Goal: Navigation & Orientation: Find specific page/section

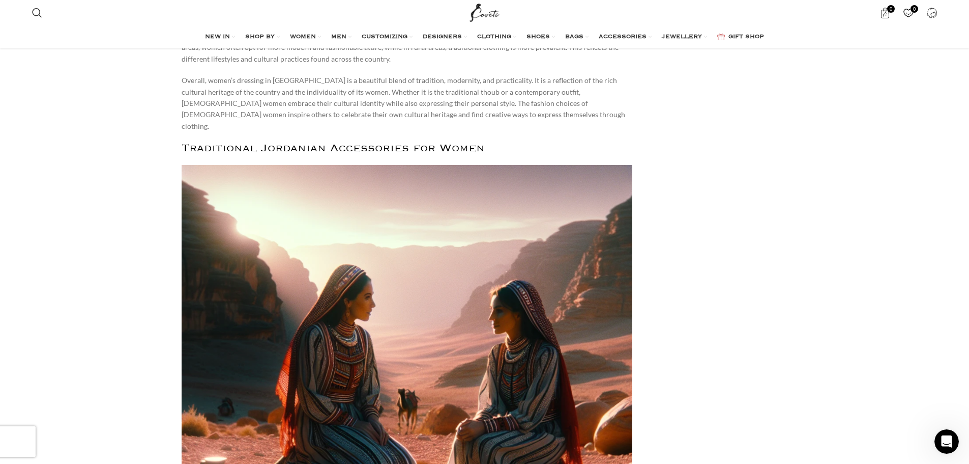
scroll to position [1876, 0]
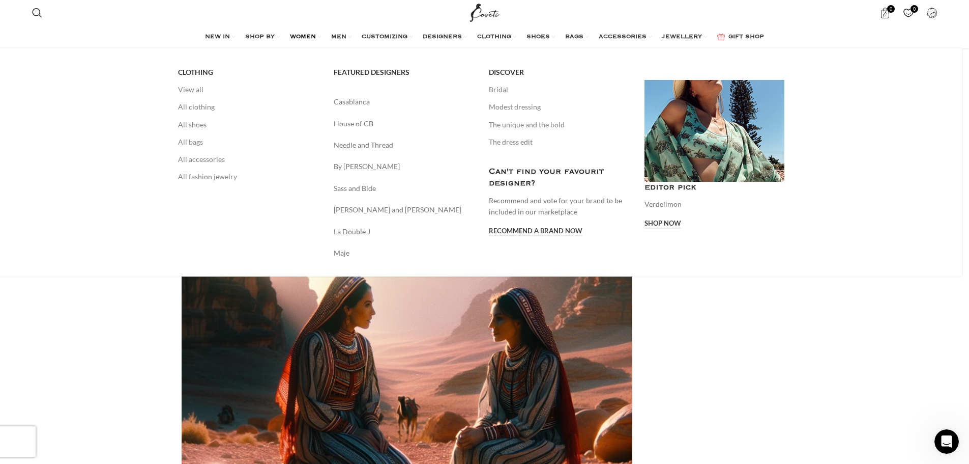
click at [308, 39] on span "WOMEN" at bounding box center [303, 37] width 26 height 8
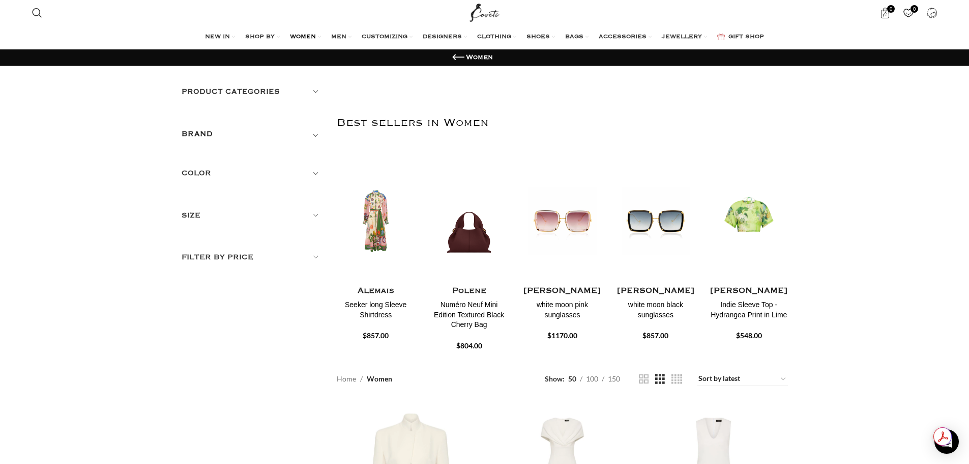
click at [199, 129] on h5 "BRAND" at bounding box center [198, 133] width 32 height 11
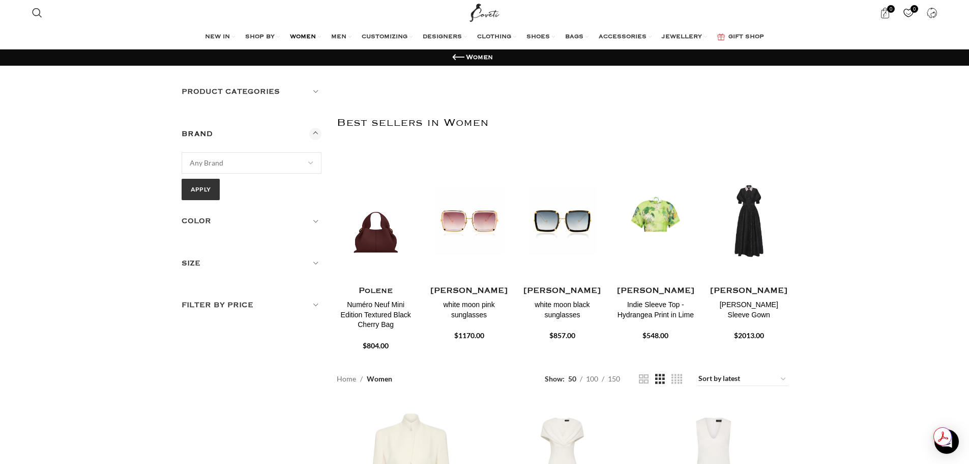
click at [199, 129] on h5 "BRAND" at bounding box center [198, 133] width 32 height 11
